Goal: Information Seeking & Learning: Learn about a topic

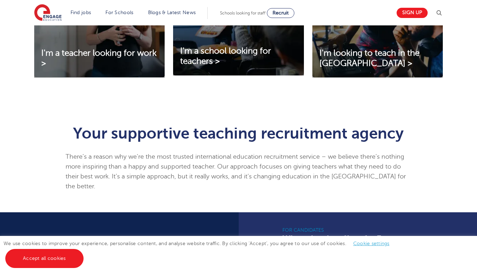
scroll to position [247, 0]
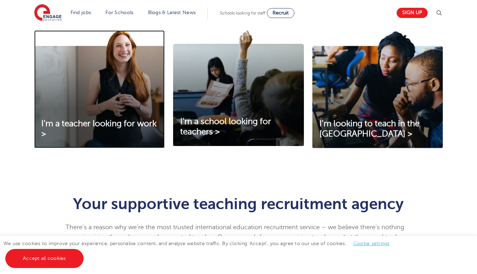
click at [96, 115] on img at bounding box center [99, 89] width 130 height 118
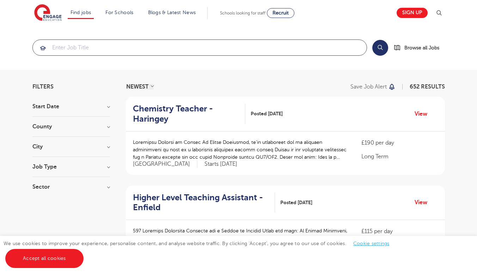
click at [84, 48] on input "search" at bounding box center [200, 48] width 334 height 16
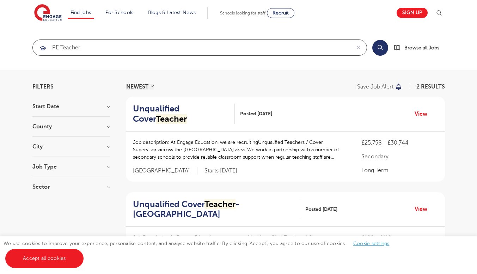
type input "PE Teacher"
click button "Submit" at bounding box center [0, 0] width 0 height 0
